Goal: Book appointment/travel/reservation

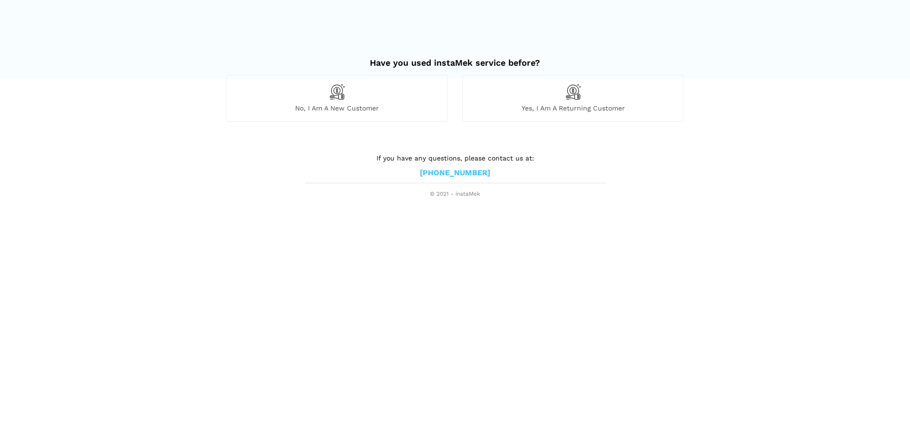
click at [378, 101] on div "No, I am a new customer" at bounding box center [337, 98] width 222 height 47
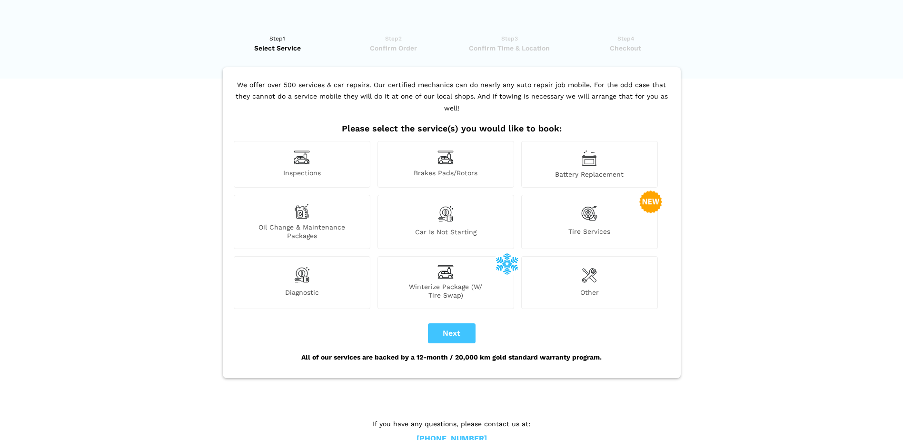
click at [560, 227] on span "Tire Services" at bounding box center [590, 233] width 136 height 13
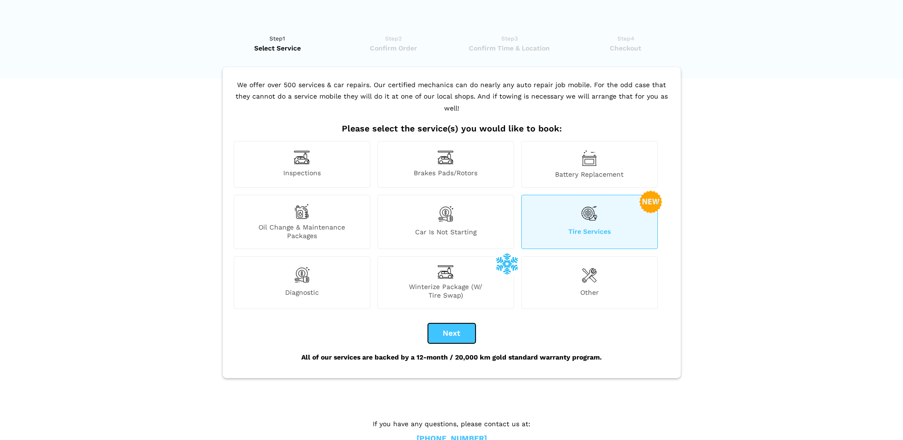
click at [454, 323] on button "Next" at bounding box center [452, 333] width 48 height 20
checkbox input "true"
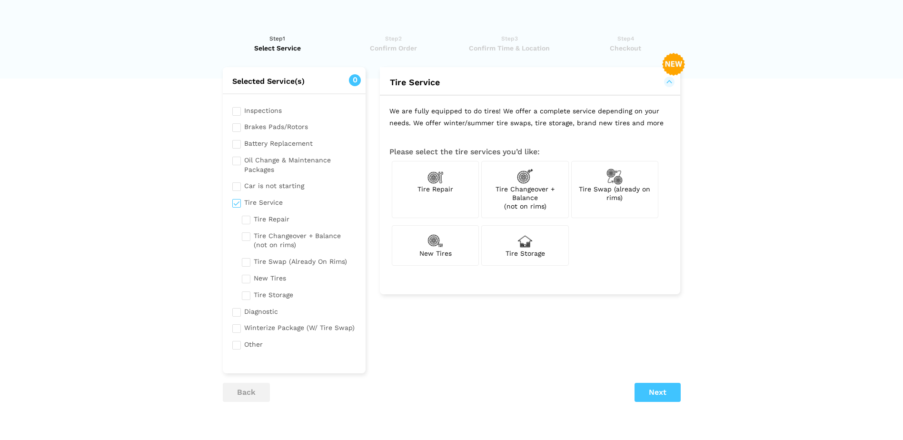
click at [529, 185] on span "Tire Changeover + Balance (not on rims)" at bounding box center [524, 197] width 59 height 25
checkbox input "true"
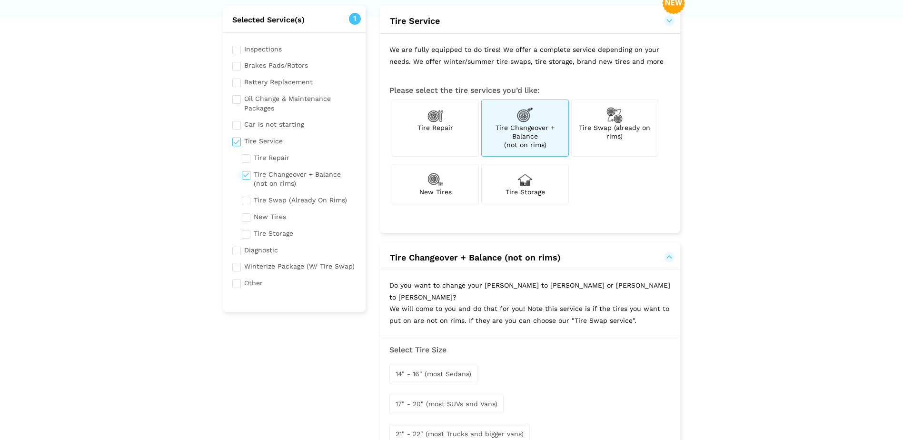
scroll to position [143, 0]
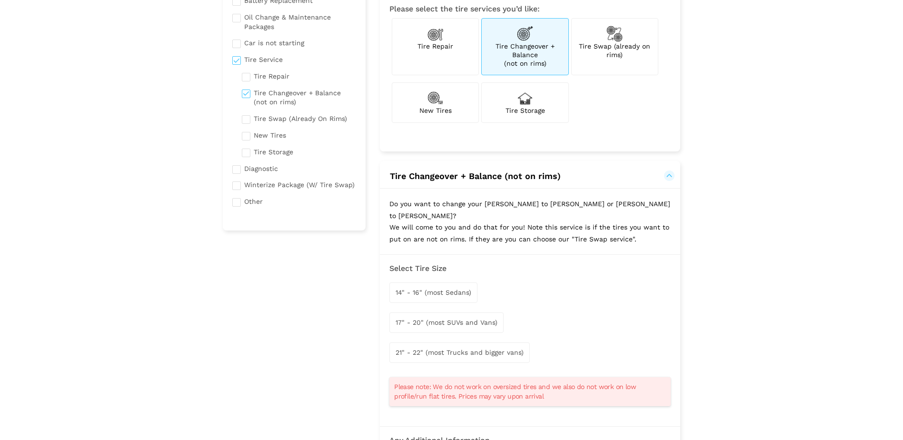
click at [449, 312] on div "17" - 20" (most SUVs and Vans)" at bounding box center [446, 322] width 114 height 20
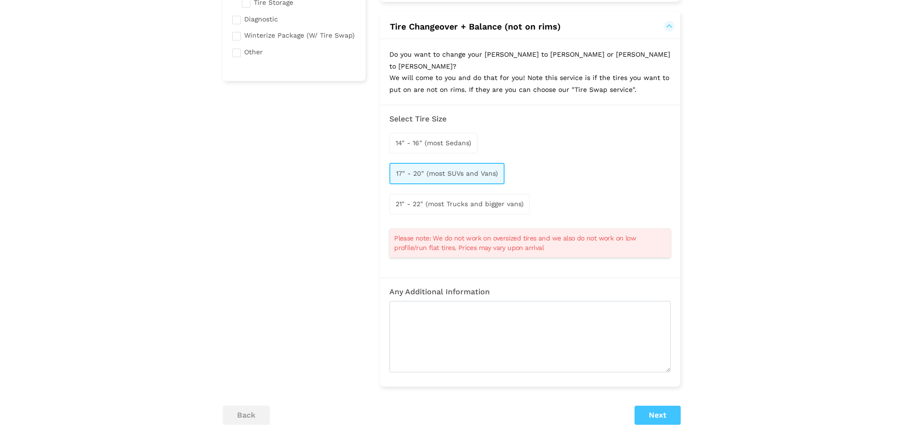
scroll to position [333, 0]
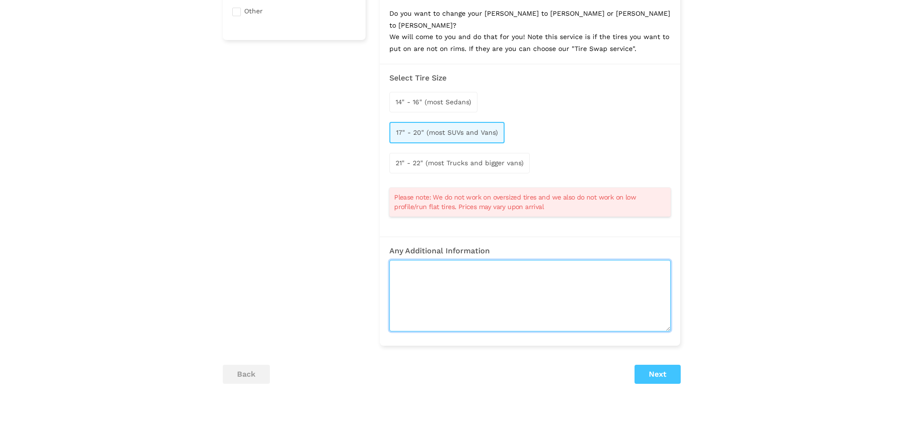
click at [503, 293] on textarea at bounding box center [529, 295] width 281 height 71
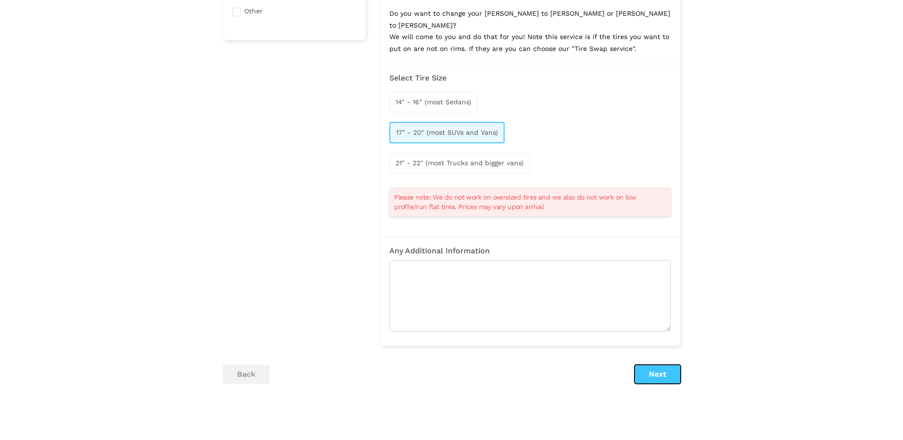
click at [664, 364] on button "Next" at bounding box center [657, 373] width 46 height 19
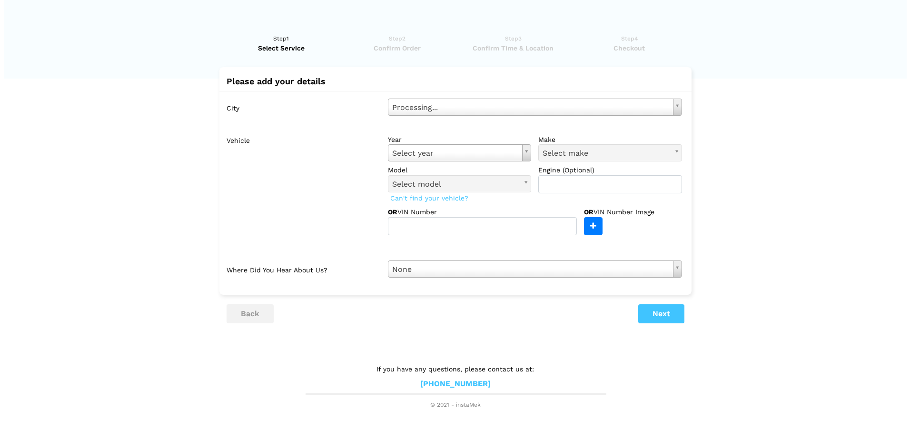
scroll to position [0, 0]
